Goal: Task Accomplishment & Management: Manage account settings

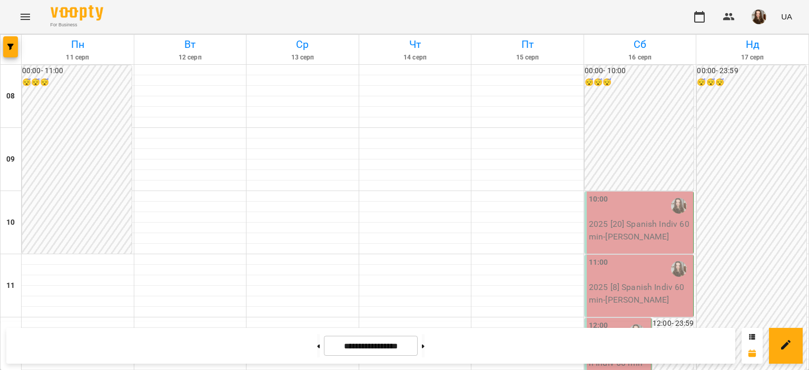
scroll to position [526, 0]
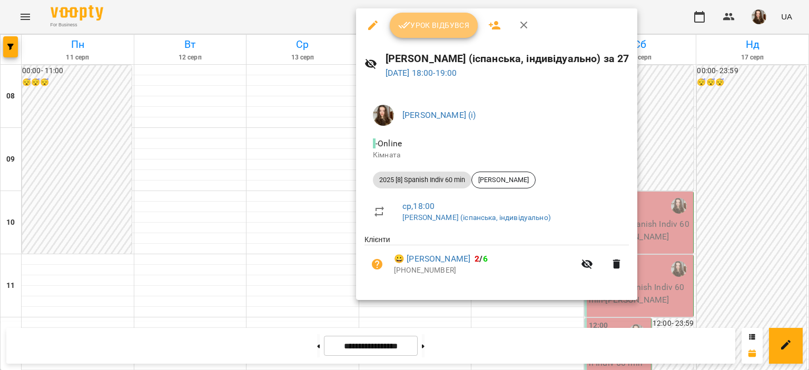
click at [432, 23] on span "Урок відбувся" at bounding box center [434, 25] width 72 height 13
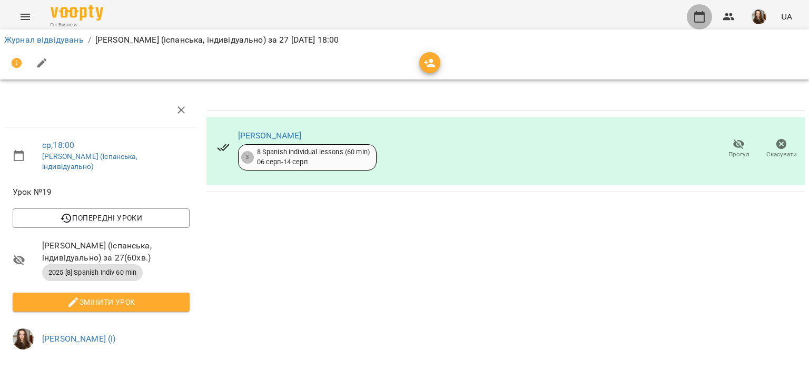
click at [697, 17] on icon "button" at bounding box center [699, 17] width 13 height 13
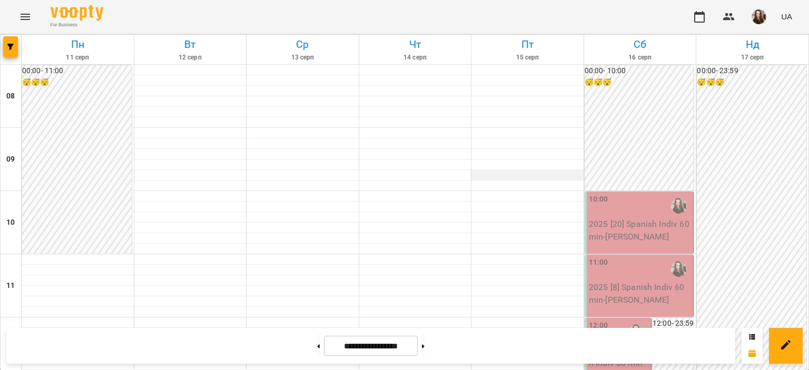
scroll to position [563, 0]
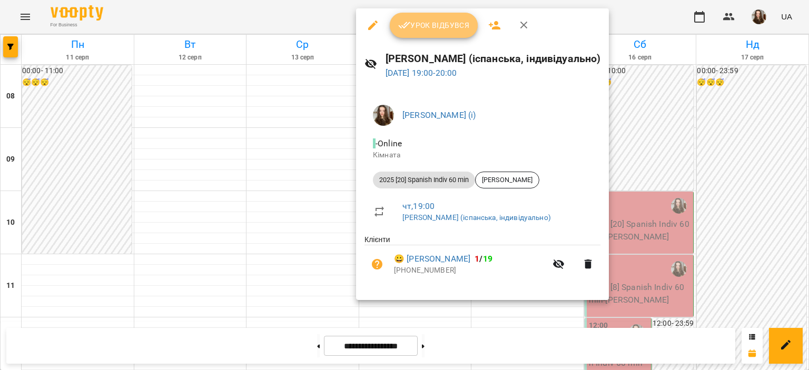
click at [447, 29] on span "Урок відбувся" at bounding box center [434, 25] width 72 height 13
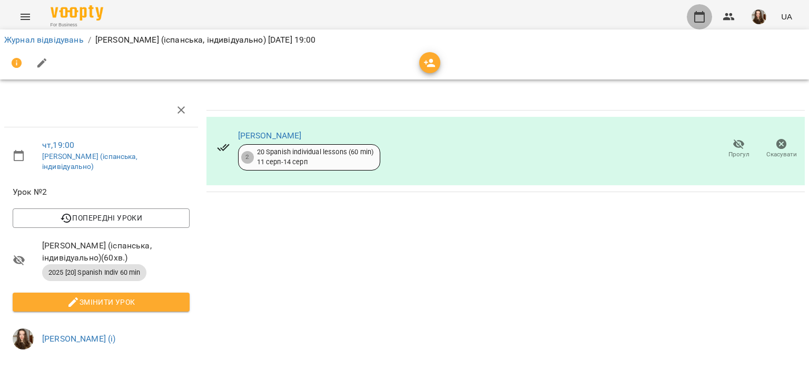
click at [700, 15] on icon "button" at bounding box center [699, 17] width 13 height 13
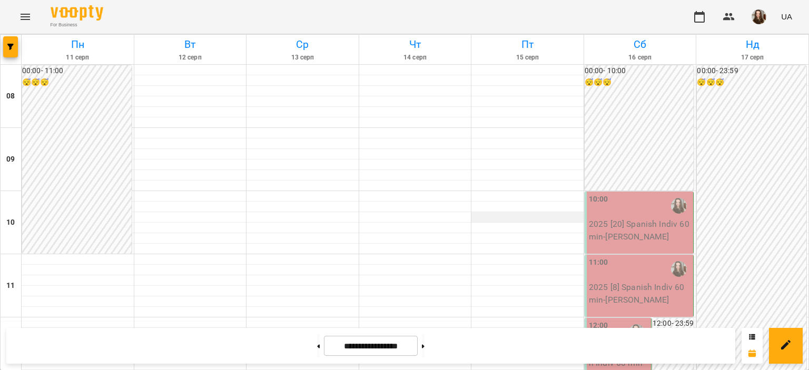
scroll to position [477, 0]
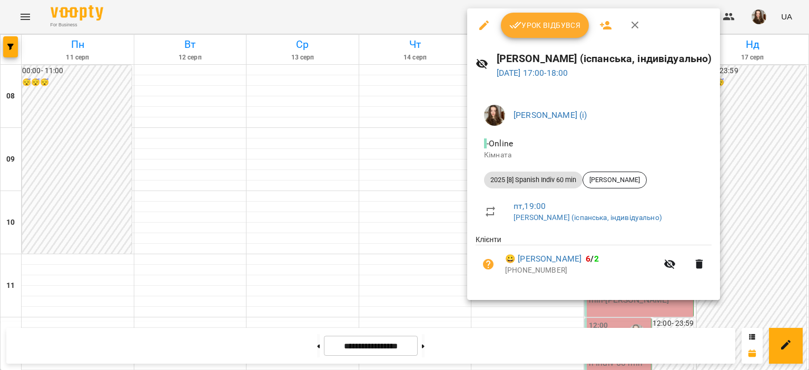
click at [412, 156] on div at bounding box center [404, 185] width 809 height 370
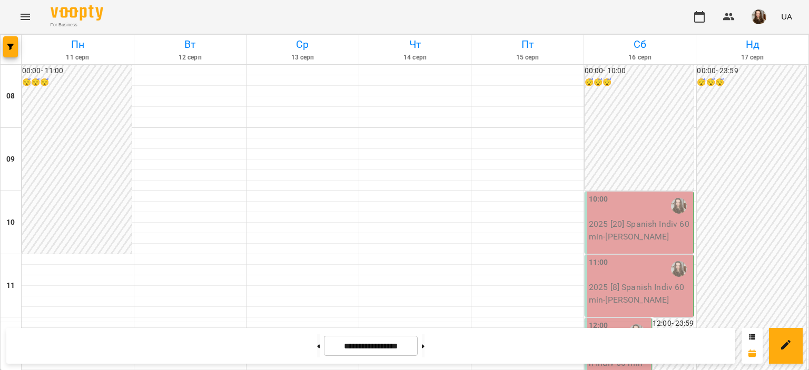
scroll to position [689, 0]
